Goal: Task Accomplishment & Management: Use online tool/utility

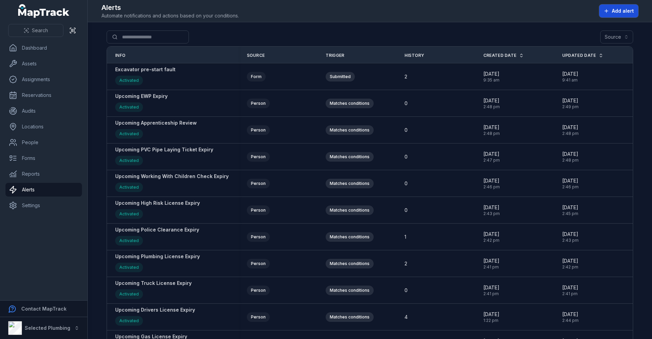
click at [614, 4] on button "Add alert" at bounding box center [618, 10] width 39 height 13
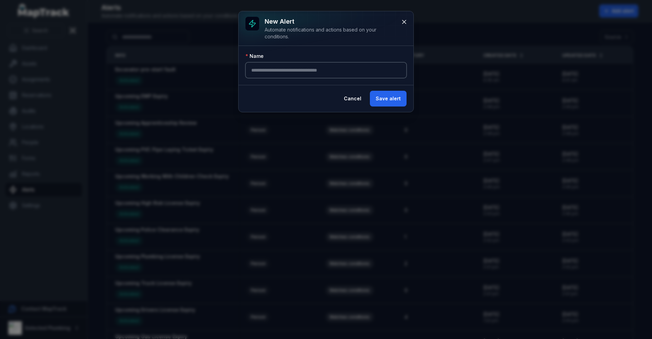
click at [286, 69] on input "text" at bounding box center [325, 70] width 161 height 16
click at [252, 70] on input "**********" at bounding box center [325, 70] width 161 height 16
type input "**********"
click at [395, 97] on button "Save alert" at bounding box center [388, 99] width 37 height 16
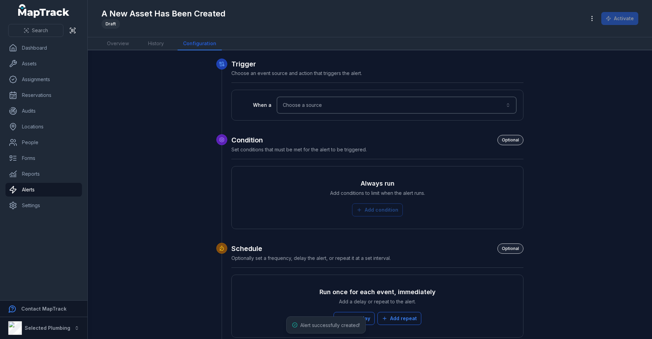
click at [370, 99] on button "Choose a source" at bounding box center [396, 105] width 239 height 16
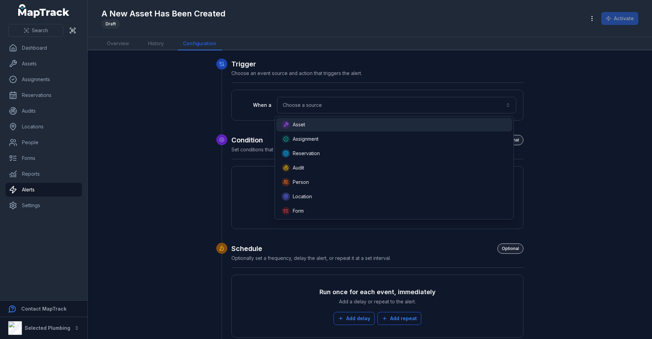
click at [306, 122] on div "Asset" at bounding box center [394, 125] width 225 height 8
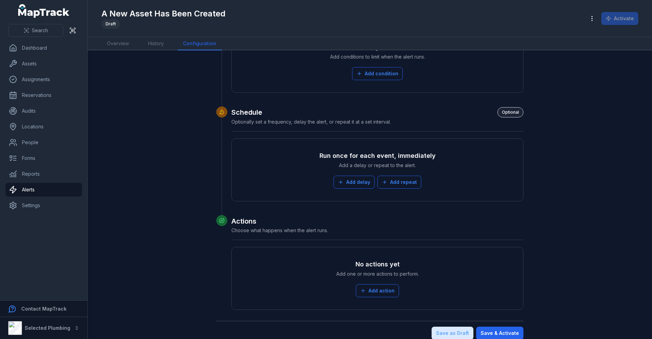
scroll to position [166, 0]
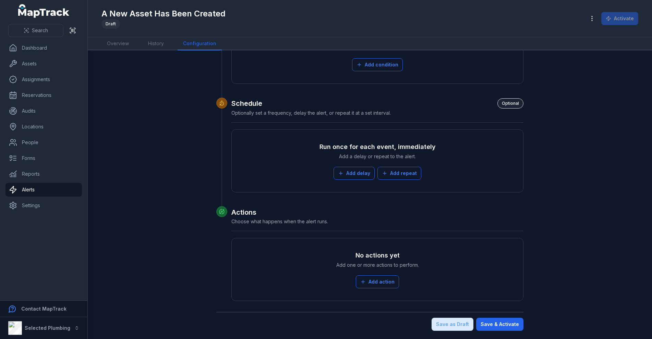
click at [376, 289] on div "No actions yet Add one or more actions to perform. Add action" at bounding box center [376, 269] width 277 height 49
click at [380, 281] on button "Add action" at bounding box center [377, 281] width 43 height 13
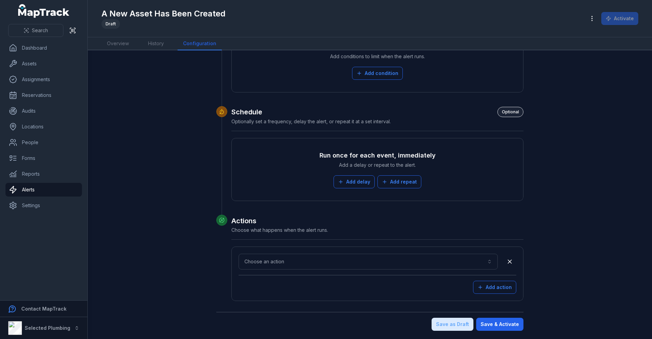
scroll to position [158, 0]
click at [328, 266] on button "Choose an action" at bounding box center [367, 262] width 259 height 16
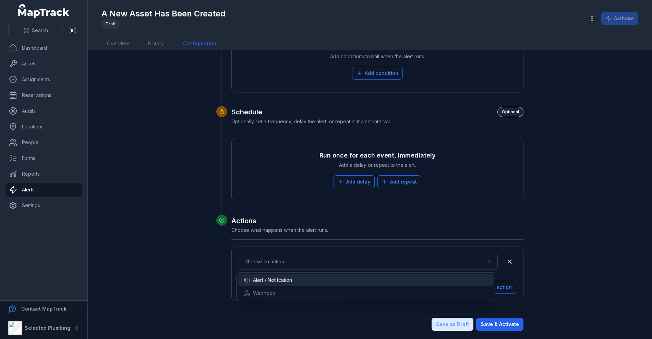
click at [285, 280] on div "Alert / Notifcation" at bounding box center [267, 280] width 49 height 7
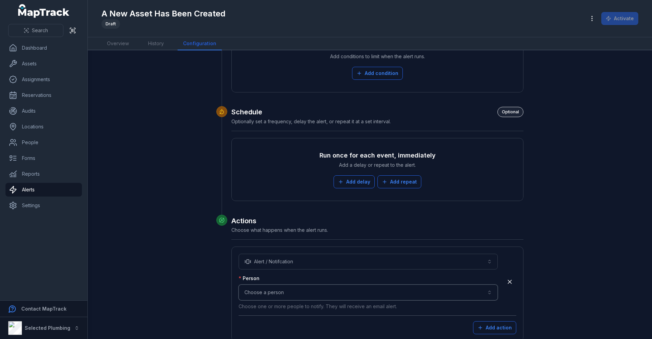
click at [271, 291] on button "Choose a person" at bounding box center [367, 293] width 259 height 16
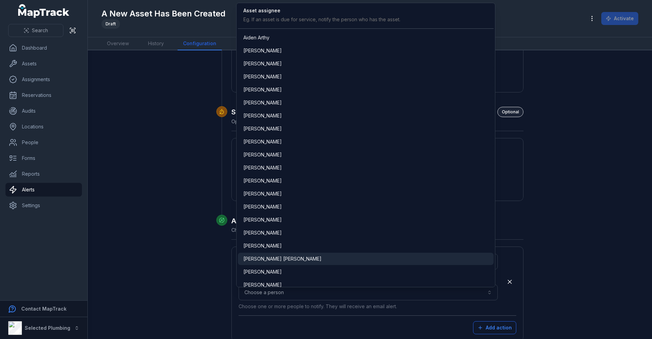
scroll to position [811, 0]
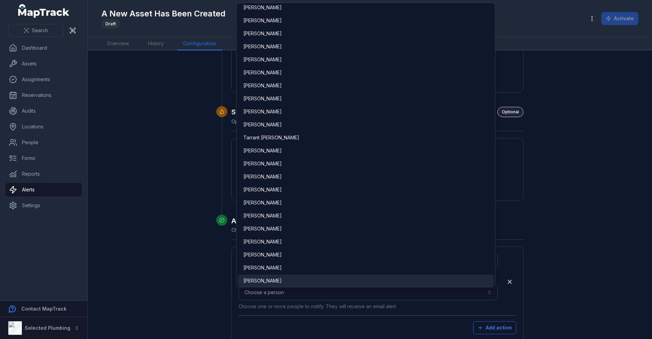
click at [281, 279] on div "[PERSON_NAME]" at bounding box center [365, 280] width 245 height 7
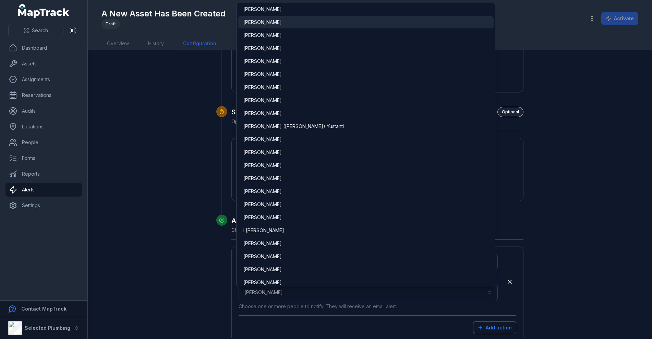
click at [281, 24] on div "[PERSON_NAME]" at bounding box center [365, 22] width 245 height 7
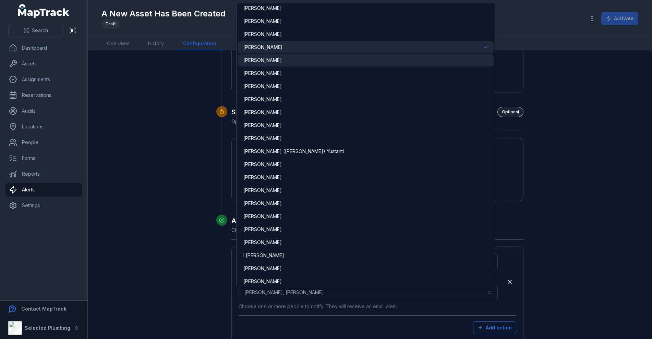
scroll to position [255, 0]
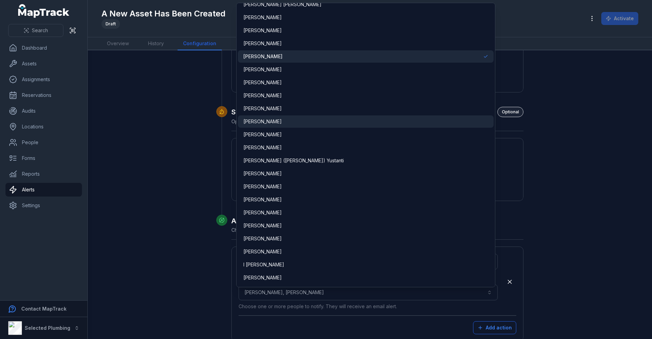
click at [270, 119] on span "[PERSON_NAME]" at bounding box center [262, 121] width 38 height 7
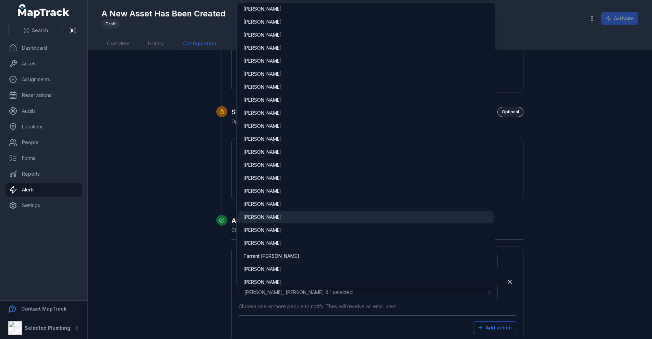
scroll to position [702, 0]
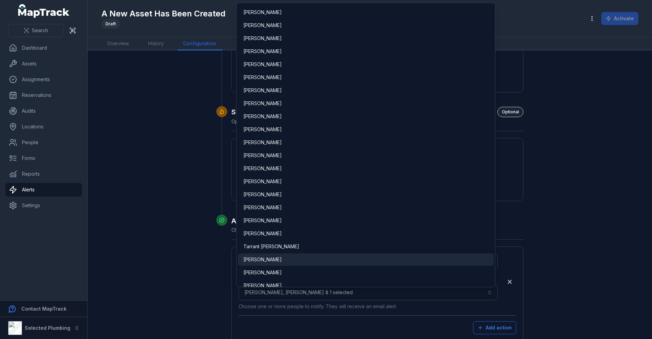
click at [283, 258] on div "[PERSON_NAME]" at bounding box center [365, 259] width 245 height 7
click at [596, 264] on div "**********" at bounding box center [370, 136] width 526 height 471
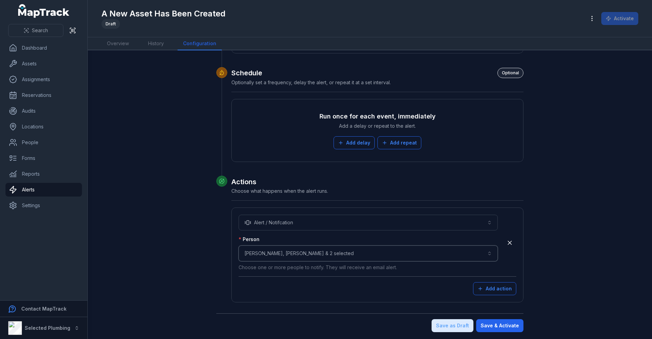
scroll to position [198, 0]
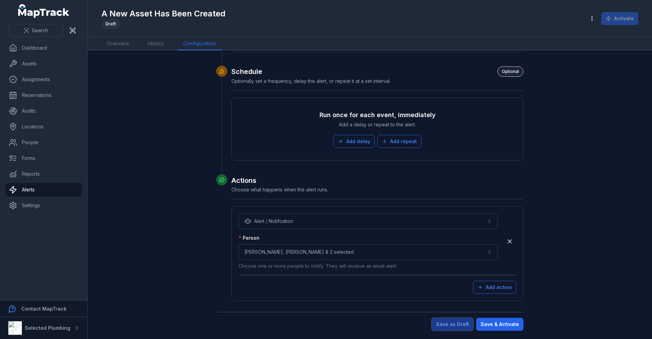
click at [457, 327] on button "Save as Draft" at bounding box center [452, 324] width 42 height 13
